Goal: Task Accomplishment & Management: Complete application form

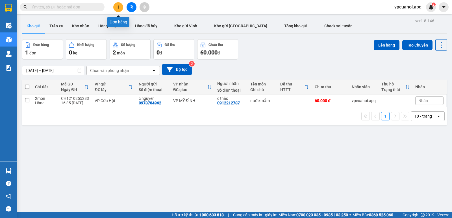
click at [121, 6] on button at bounding box center [118, 7] width 10 height 10
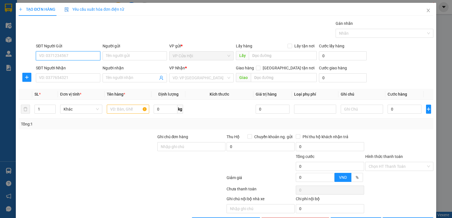
click at [46, 56] on input "SĐT Người Gửi" at bounding box center [68, 55] width 64 height 9
type input "0969766571"
click at [49, 67] on div "0969766571 - chị minh" at bounding box center [70, 67] width 62 height 6
type input "chị minh"
type input "0969766571"
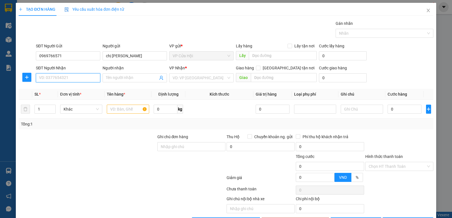
click at [54, 77] on input "SĐT Người Nhận" at bounding box center [68, 77] width 64 height 9
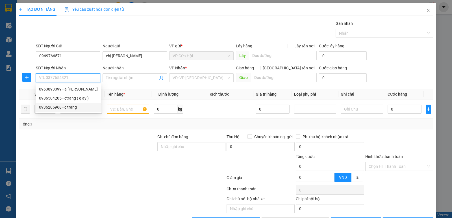
click at [62, 108] on div "0936205968 - c trang" at bounding box center [68, 107] width 59 height 6
type input "0936205968"
type input "c trang"
checkbox input "true"
type input "số 4 ngõ 44 nguyễn trãi ,chợ ngã tư sở đống đa hà nội"
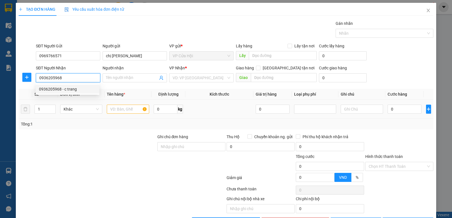
type input "50.000"
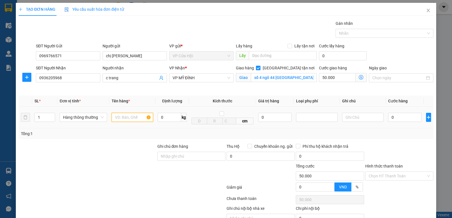
click at [117, 117] on input "text" at bounding box center [133, 117] width 42 height 9
type input "thực phẩm đông"
click at [248, 88] on div "Giao hàng Giao tận nơi Giao số 4 ngõ 44 nguyễn trãi ,chợ ngã tư sở đống đa hà n…" at bounding box center [276, 78] width 83 height 27
click at [359, 78] on icon "dollar-circle" at bounding box center [361, 77] width 5 height 5
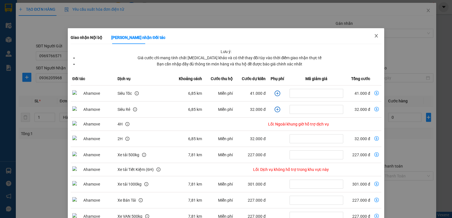
click at [375, 34] on icon "close" at bounding box center [376, 36] width 5 height 5
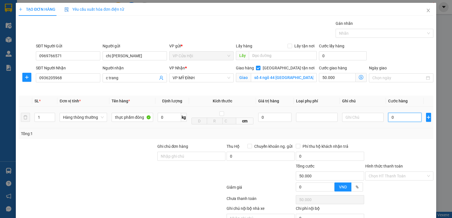
click at [397, 118] on input "0" at bounding box center [404, 117] width 33 height 9
type input "4"
type input "50.004"
type input "40"
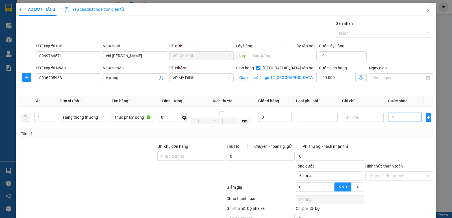
type input "50.040"
type input "40.000"
type input "90.000"
click at [378, 131] on div "Tổng: 1" at bounding box center [226, 134] width 410 height 6
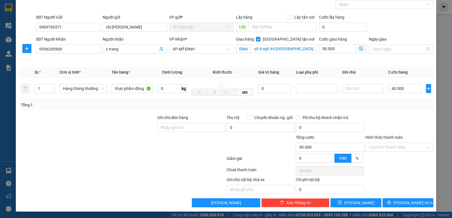
scroll to position [29, 0]
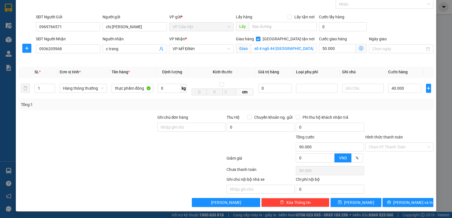
click at [183, 159] on div at bounding box center [122, 159] width 208 height 11
click at [397, 144] on input "Hình thức thanh toán" at bounding box center [397, 147] width 57 height 8
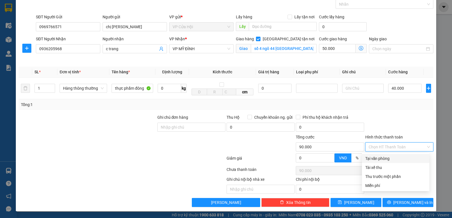
click at [387, 159] on div "Tại văn phòng" at bounding box center [395, 159] width 61 height 6
type input "0"
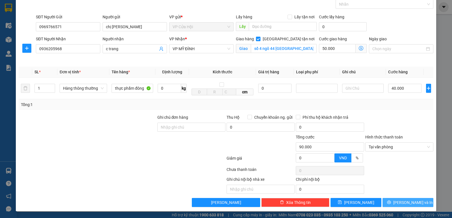
click at [408, 201] on span "[PERSON_NAME] và In" at bounding box center [413, 203] width 40 height 6
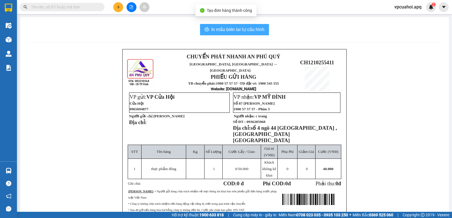
click at [235, 29] on span "In mẫu biên lai tự cấu hình" at bounding box center [237, 29] width 53 height 7
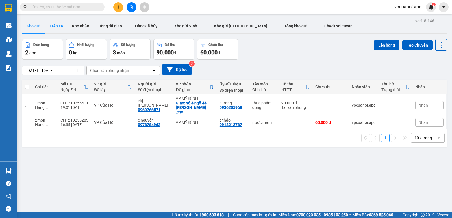
click at [56, 27] on button "Trên xe" at bounding box center [56, 26] width 23 height 14
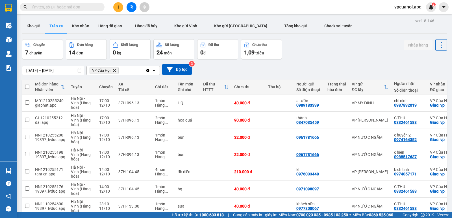
click at [115, 71] on icon "VP Cửa Hội, close by backspace" at bounding box center [114, 70] width 3 height 3
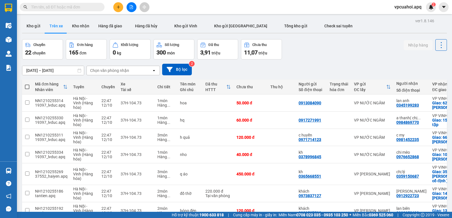
click at [130, 70] on div "Chọn văn phòng nhận" at bounding box center [119, 70] width 65 height 9
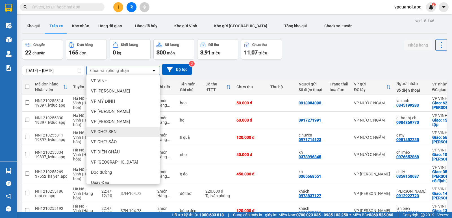
scroll to position [57, 0]
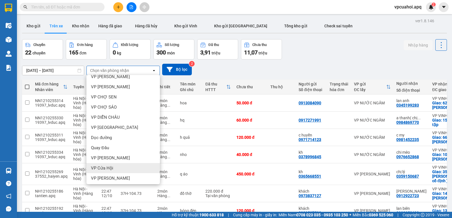
click at [117, 167] on div "VP Cửa Hội" at bounding box center [122, 168] width 73 height 10
